Goal: Task Accomplishment & Management: Complete application form

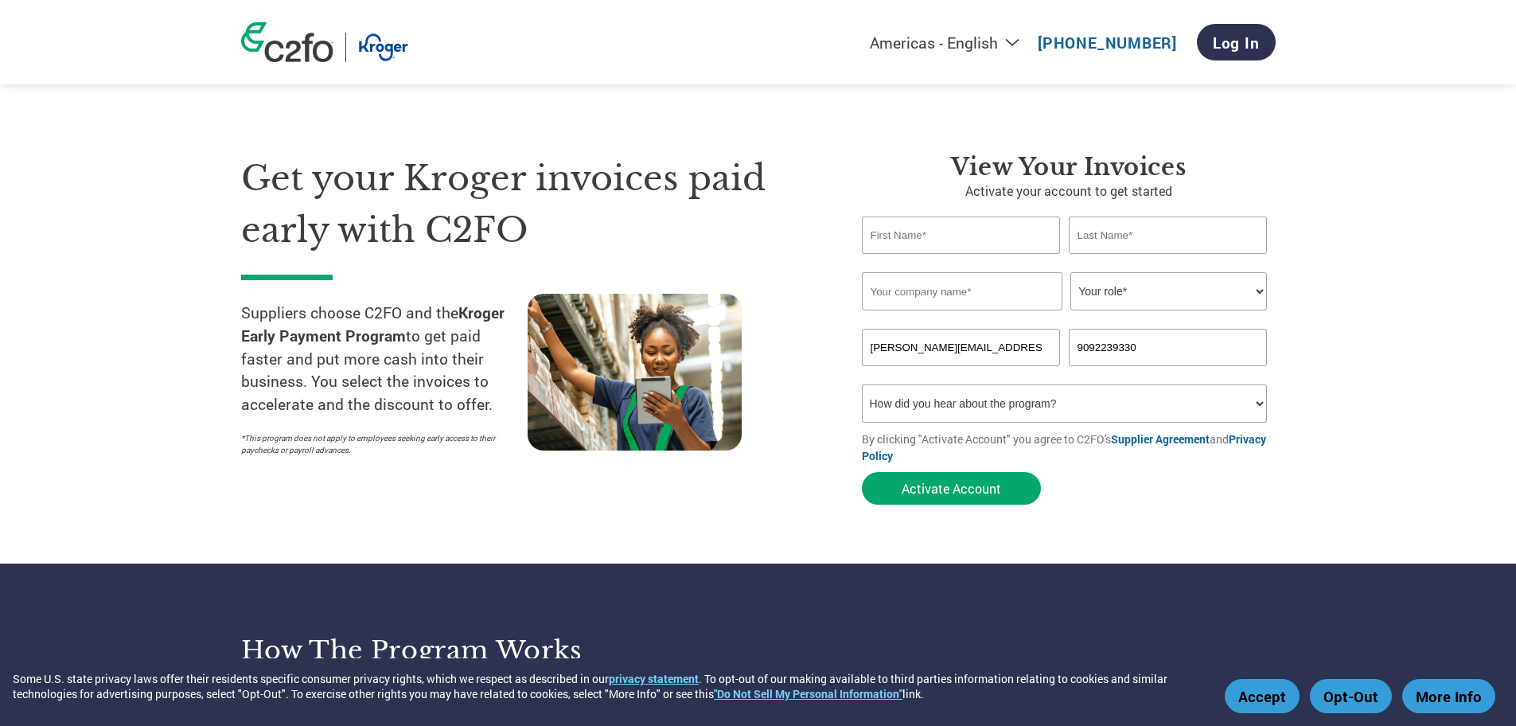
type input "[PERSON_NAME]"
click at [975, 343] on input "[EMAIL_ADDRESS][DOMAIN_NAME]" at bounding box center [961, 347] width 199 height 37
type input "[PERSON_NAME][EMAIL_ADDRESS][DOMAIN_NAME]"
click at [1014, 300] on input "text" at bounding box center [962, 291] width 200 height 38
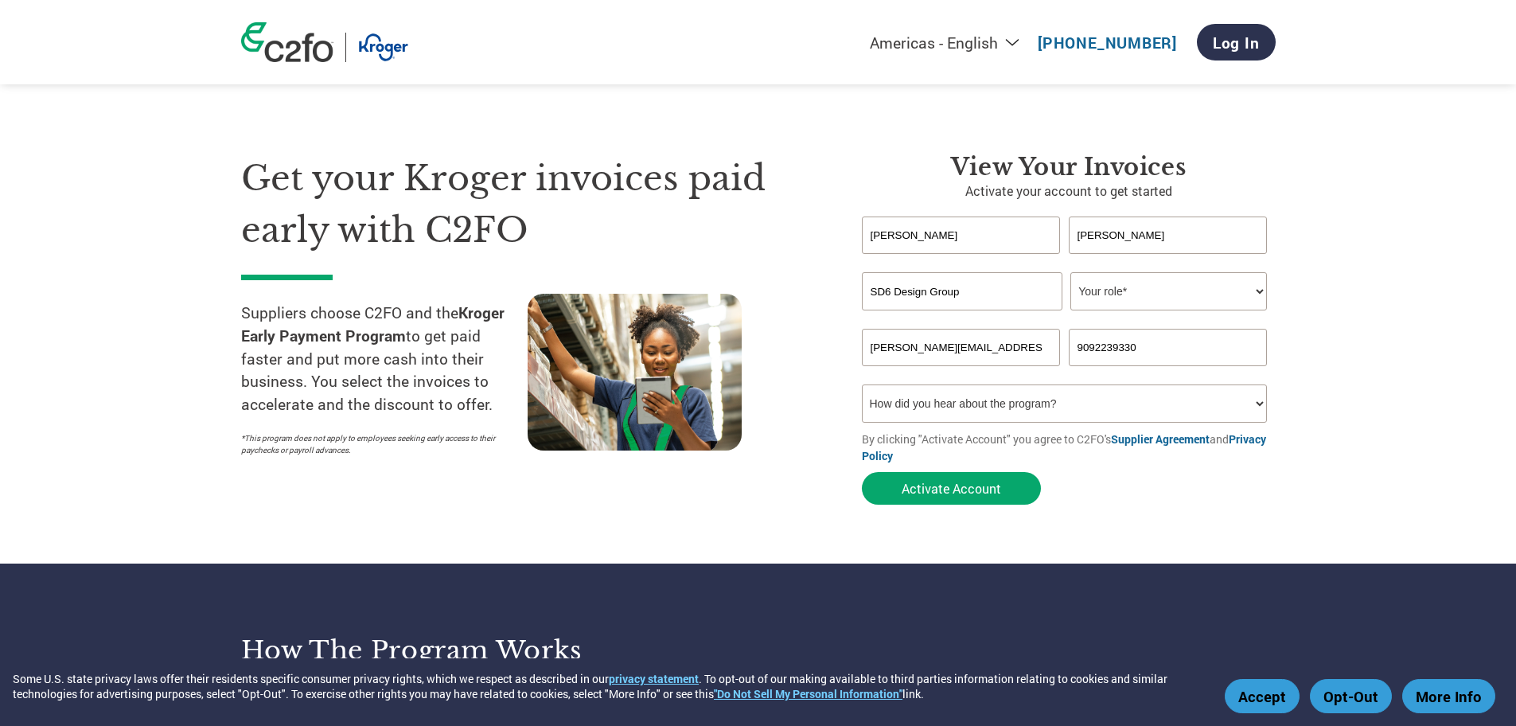
type input "SD6 Design Group"
click at [1255, 292] on select "Your role* CFO Controller Credit Manager Finance Director Treasurer CEO Preside…" at bounding box center [1168, 291] width 197 height 38
select select "PRESIDENT"
click at [1070, 272] on select "Your role* CFO Controller Credit Manager Finance Director Treasurer CEO Preside…" at bounding box center [1168, 291] width 197 height 38
click at [1259, 404] on select "How did you hear about the program? Received a letter Email Social Media Online…" at bounding box center [1065, 403] width 406 height 38
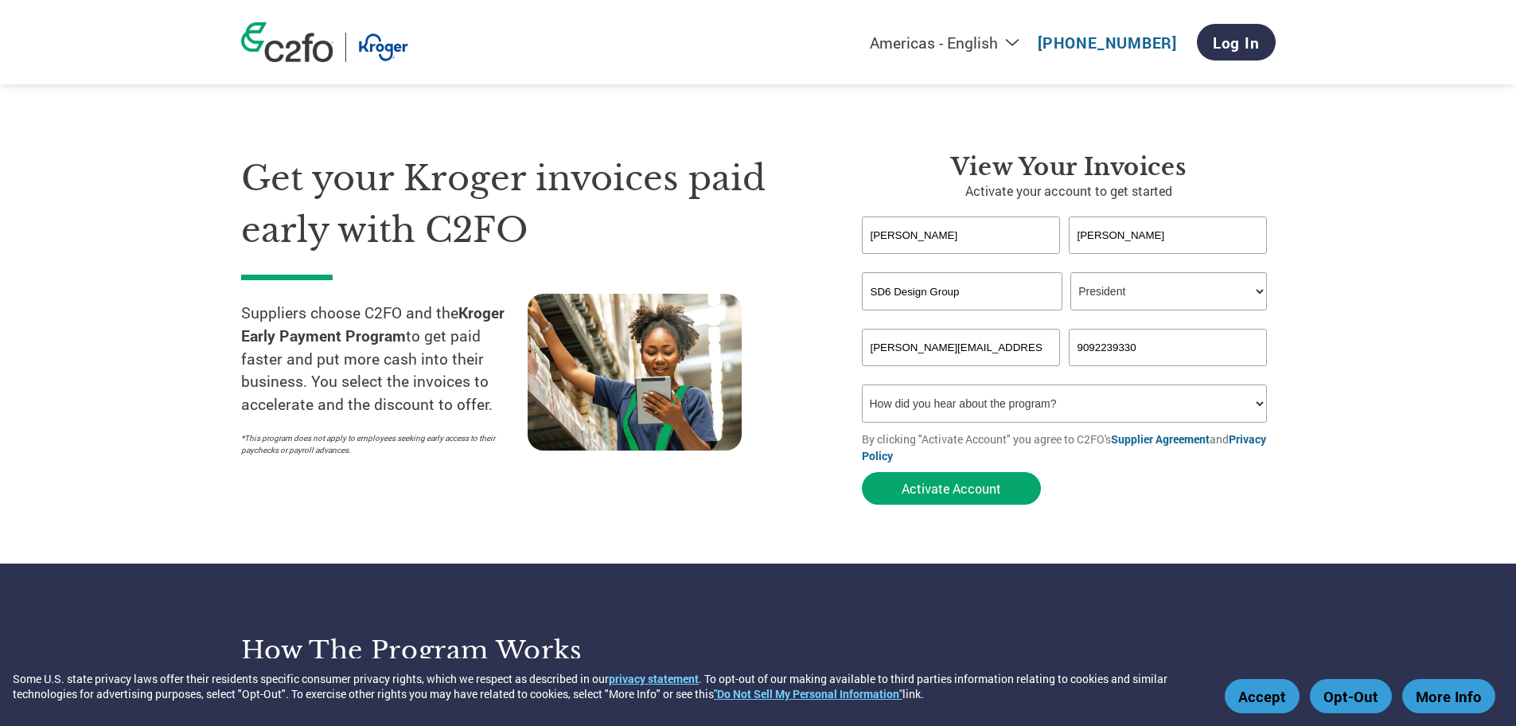
select select "Email"
click at [862, 384] on select "How did you hear about the program? Received a letter Email Social Media Online…" at bounding box center [1065, 403] width 406 height 38
click at [934, 492] on button "Activate Account" at bounding box center [951, 488] width 179 height 33
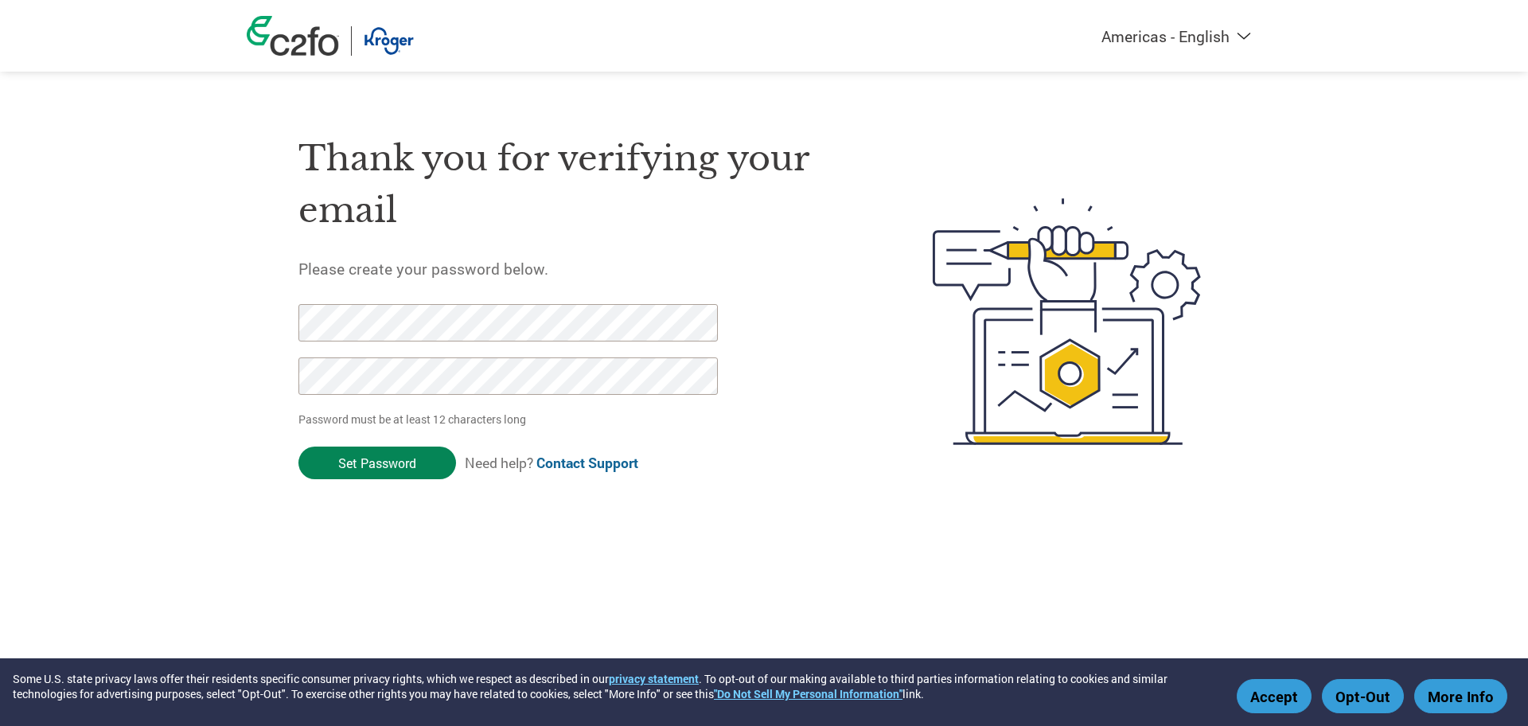
click at [368, 468] on input "Set Password" at bounding box center [377, 462] width 158 height 33
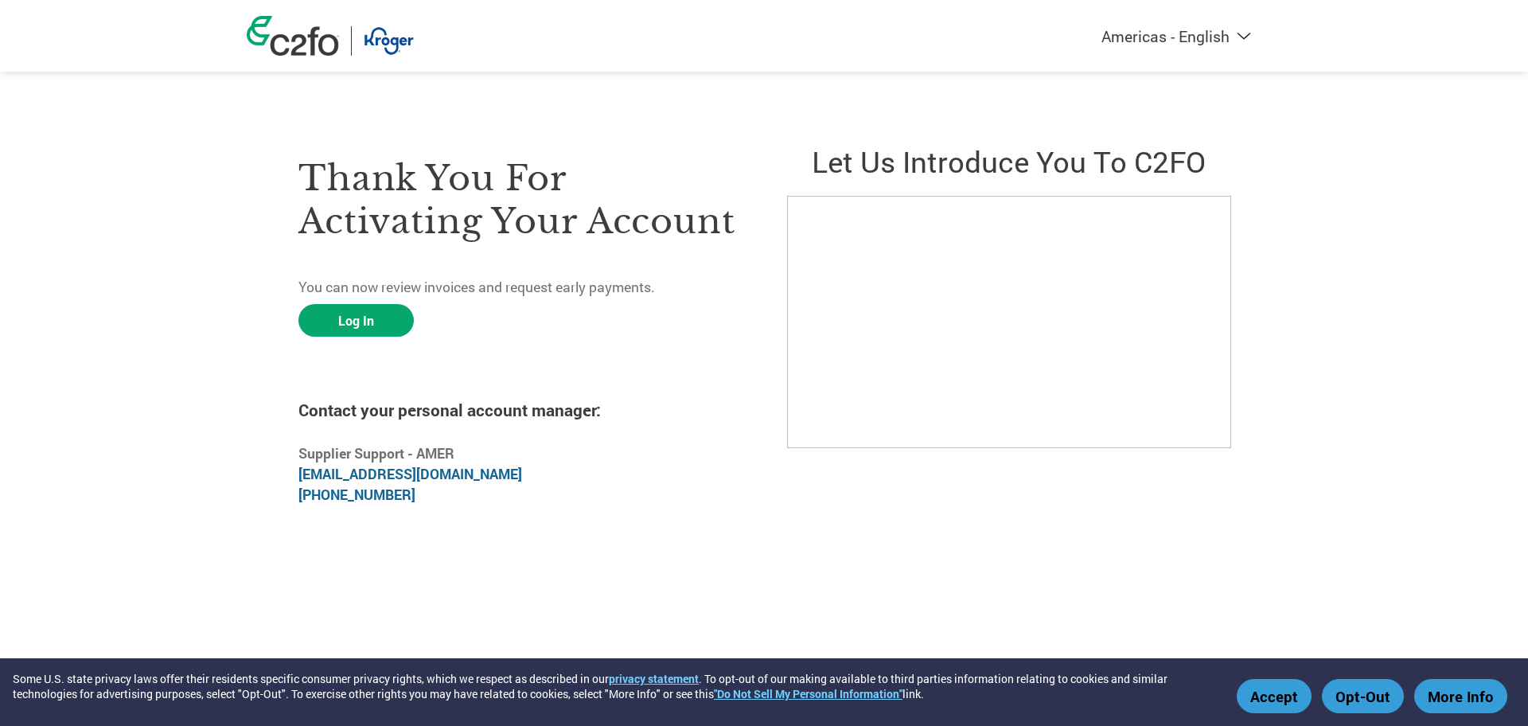
click at [1365, 699] on button "Opt-Out" at bounding box center [1363, 696] width 82 height 34
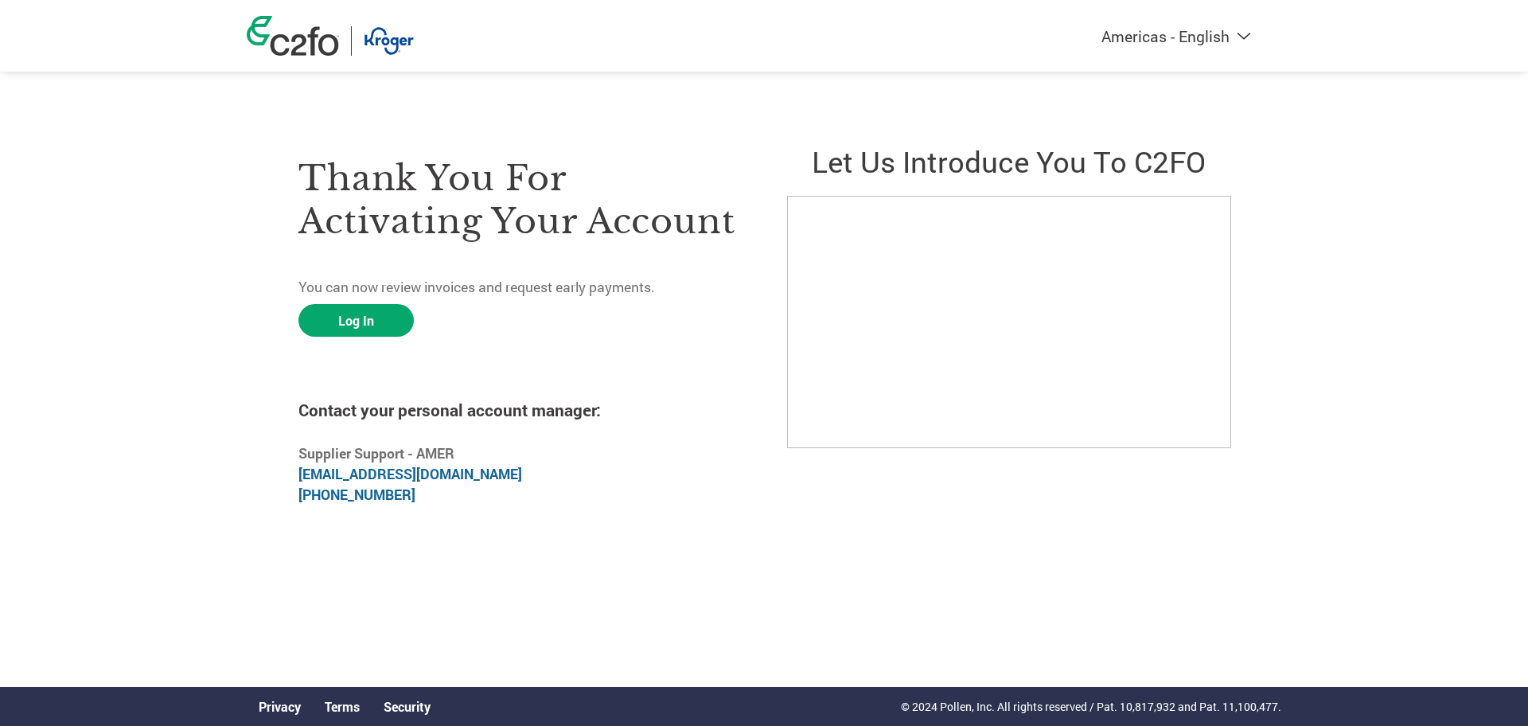
click at [1272, 547] on html "Some U.S. state privacy laws offer their residents specific consumer privacy ri…" at bounding box center [764, 289] width 1528 height 578
click at [343, 320] on link "Log In" at bounding box center [355, 320] width 115 height 33
